Goal: Task Accomplishment & Management: Complete application form

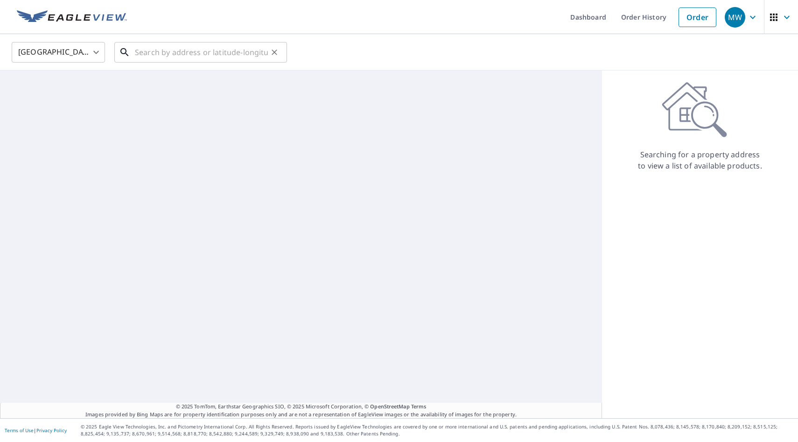
click at [217, 53] on input "text" at bounding box center [201, 52] width 133 height 26
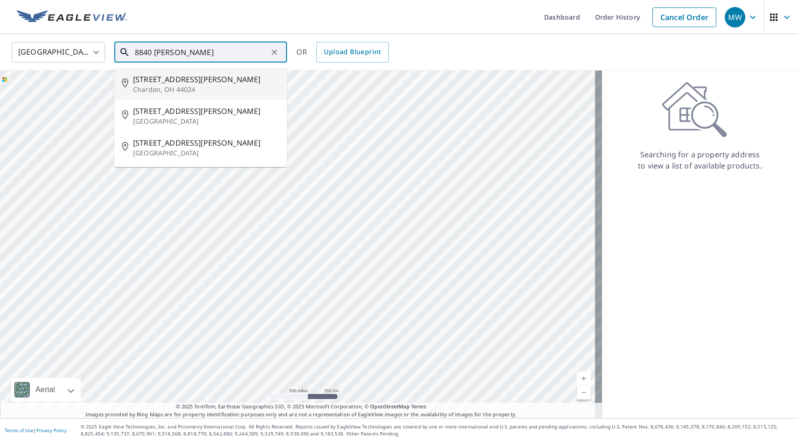
click at [207, 76] on span "[STREET_ADDRESS][PERSON_NAME]" at bounding box center [206, 79] width 147 height 11
type input "[STREET_ADDRESS][PERSON_NAME]"
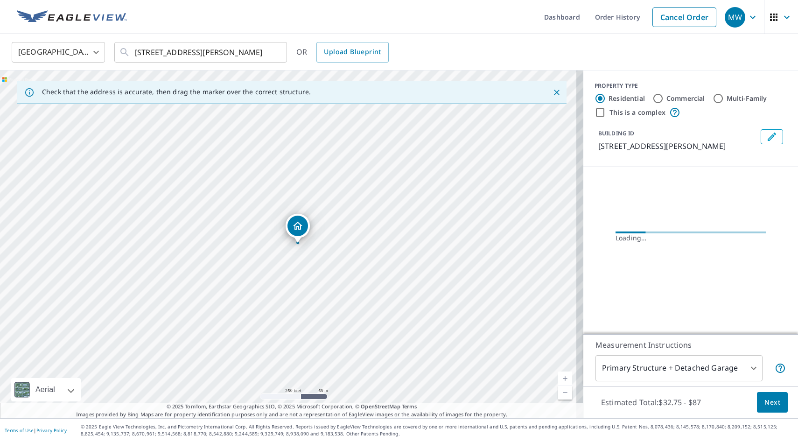
click at [765, 402] on span "Next" at bounding box center [773, 403] width 16 height 12
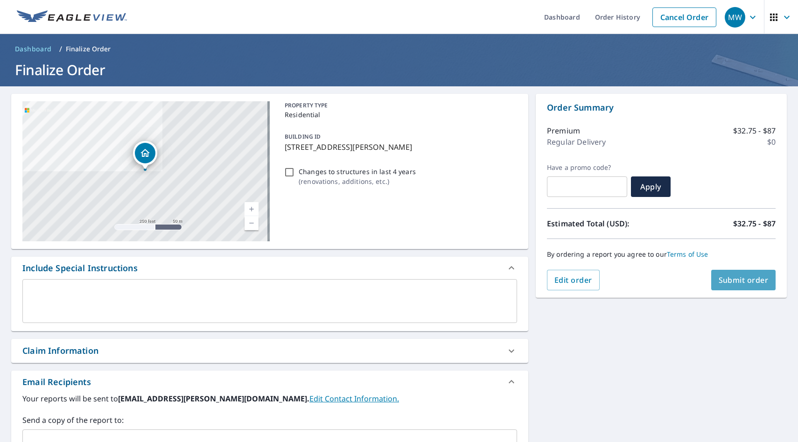
click at [738, 277] on span "Submit order" at bounding box center [744, 280] width 50 height 10
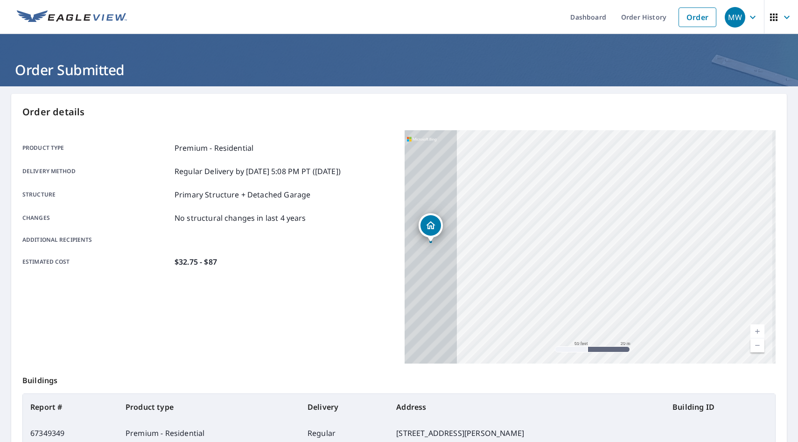
drag, startPoint x: 490, startPoint y: 276, endPoint x: 686, endPoint y: 284, distance: 196.3
click at [686, 284] on div "[STREET_ADDRESS][PERSON_NAME]" at bounding box center [590, 246] width 371 height 233
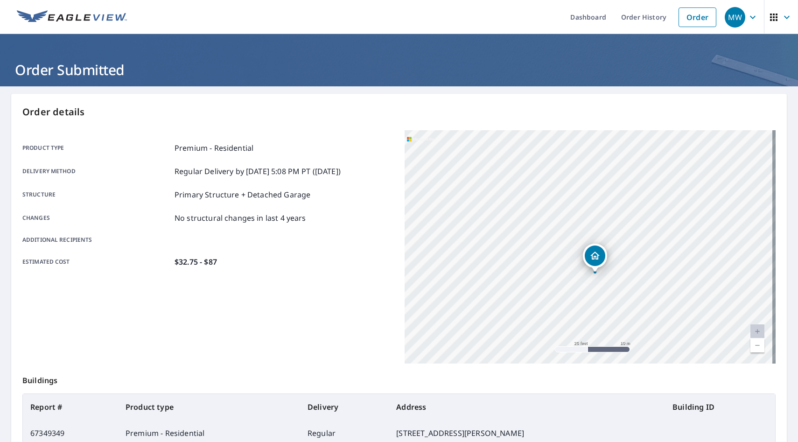
drag, startPoint x: 515, startPoint y: 248, endPoint x: 498, endPoint y: 203, distance: 48.3
click at [498, 203] on div "[STREET_ADDRESS][PERSON_NAME]" at bounding box center [590, 246] width 371 height 233
